Goal: Register for event/course

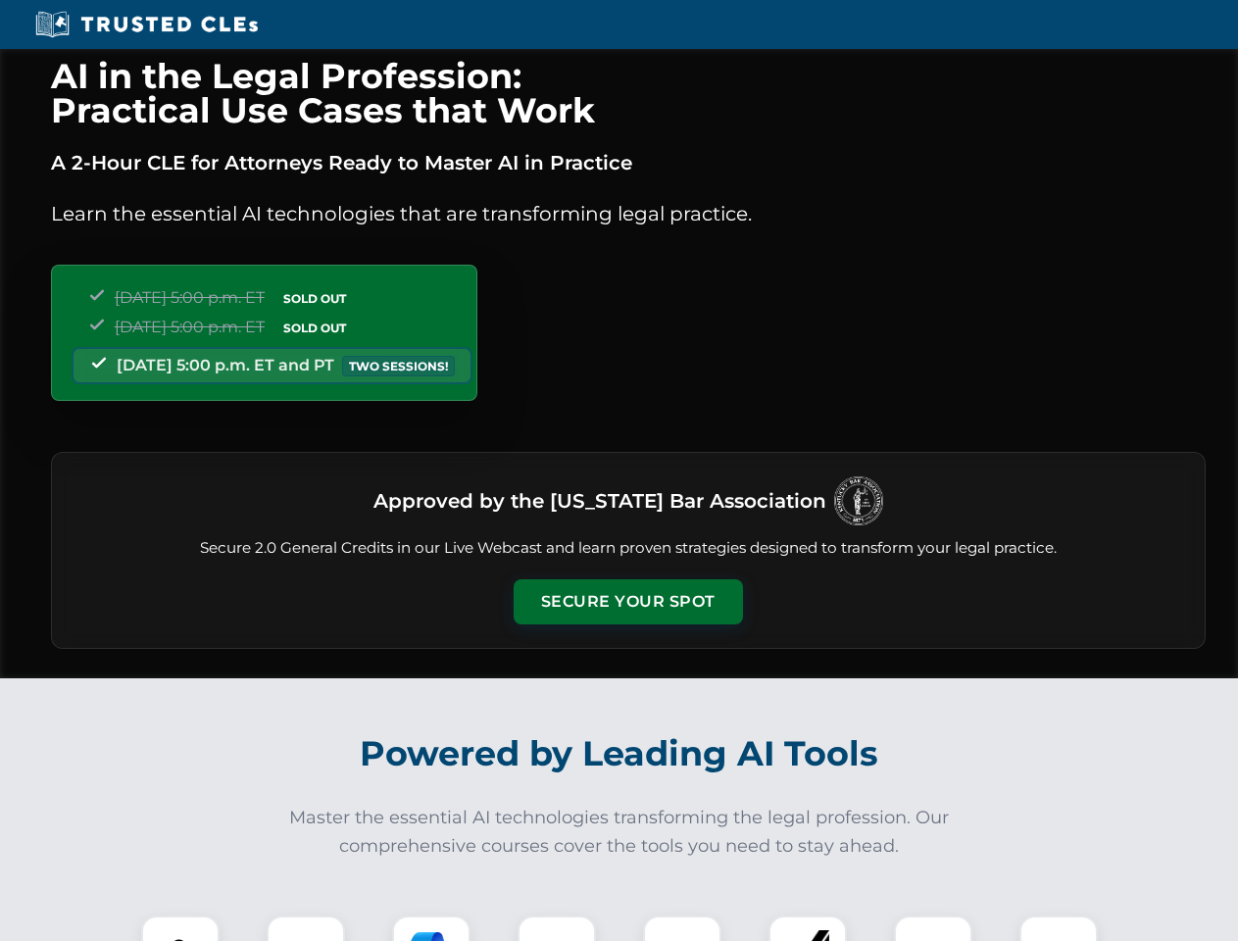
click at [628, 602] on button "Secure Your Spot" at bounding box center [628, 601] width 229 height 45
click at [180, 929] on img at bounding box center [180, 955] width 57 height 57
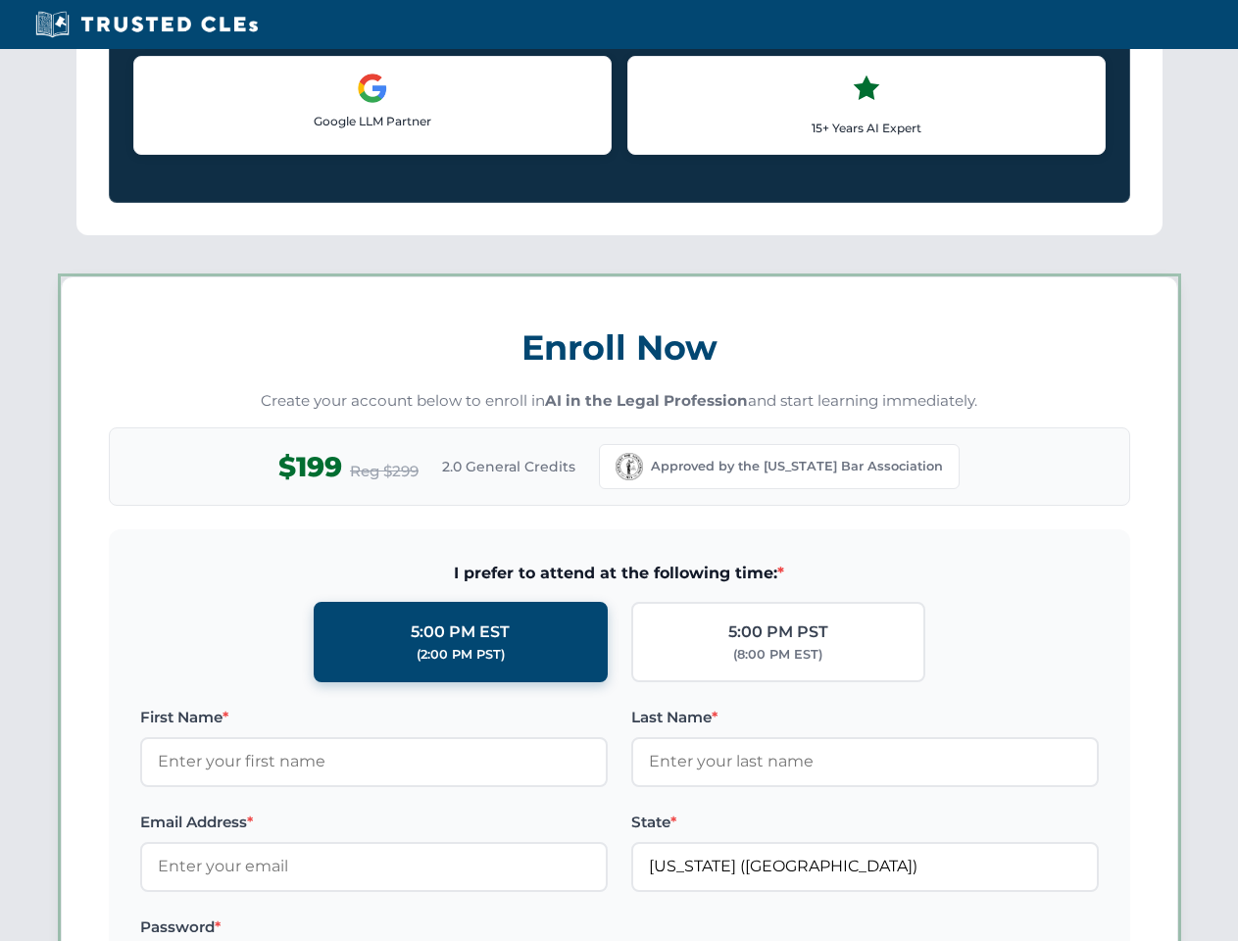
click at [306, 929] on div "AI in the Legal Profession: Practical Use Cases that Work A 2-Hour CLE for Atto…" at bounding box center [619, 918] width 1238 height 4587
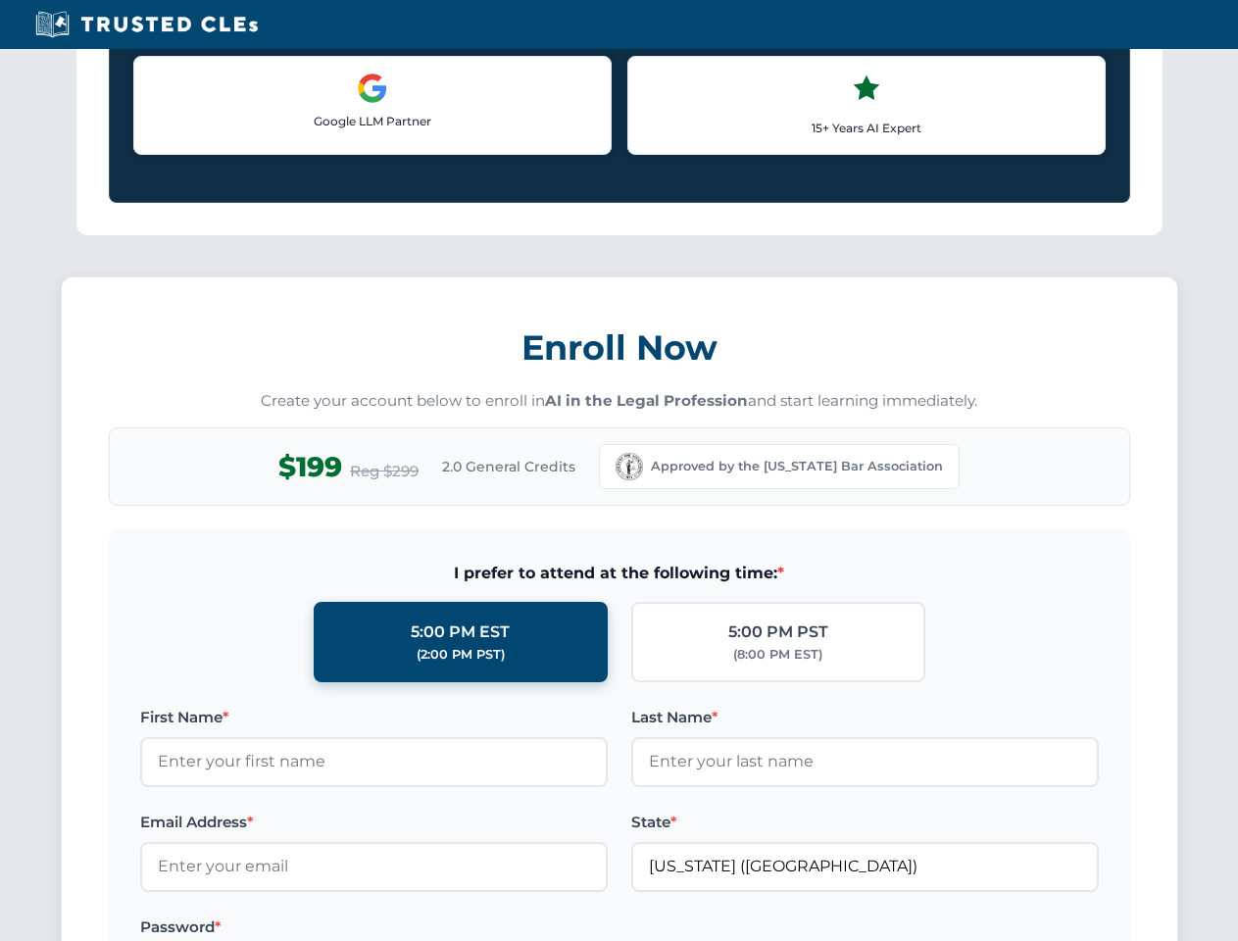
scroll to position [1700, 0]
